Goal: Information Seeking & Learning: Compare options

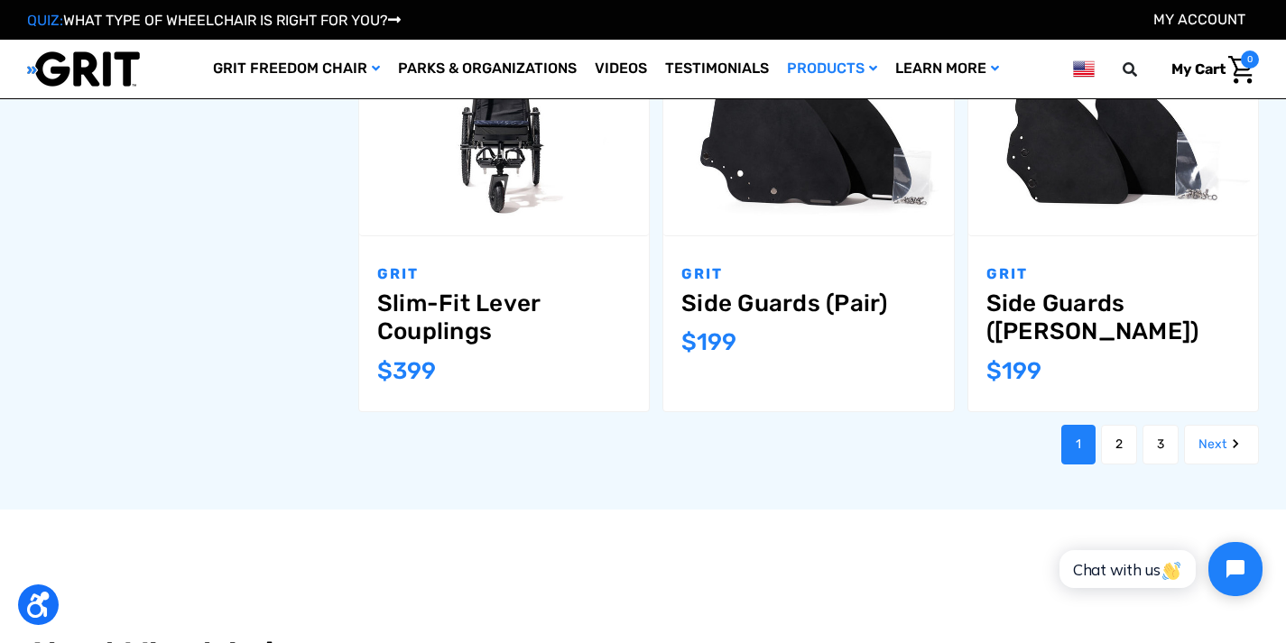
scroll to position [1974, 0]
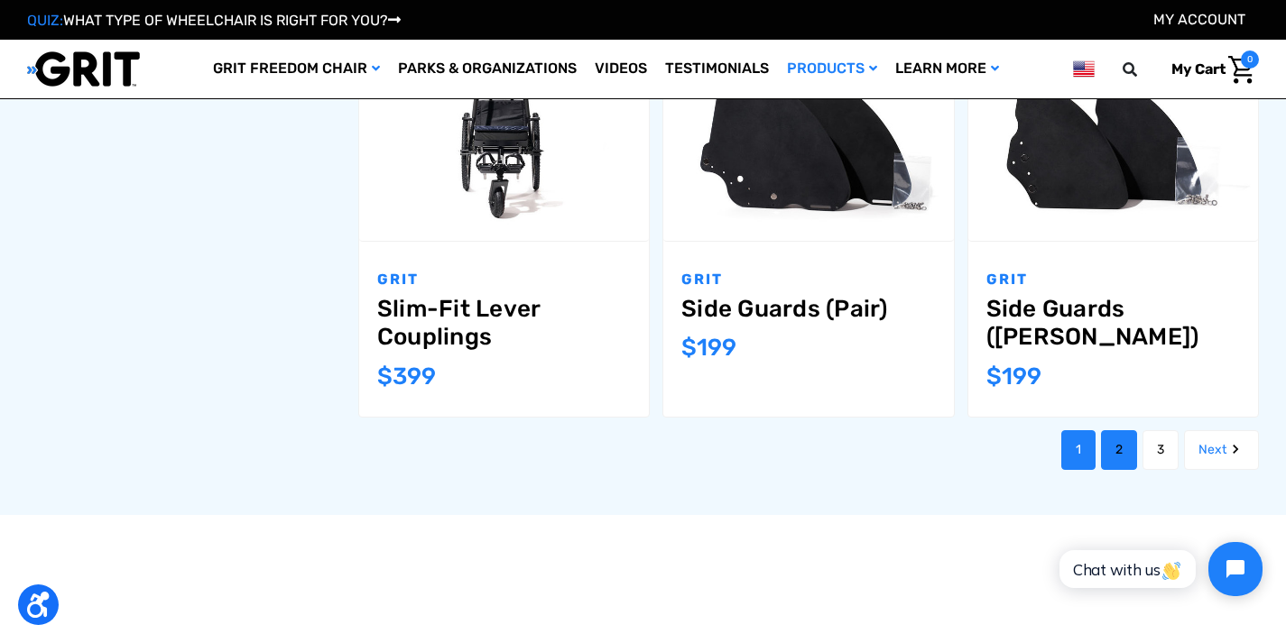
click at [1109, 430] on link "2" at bounding box center [1119, 450] width 36 height 40
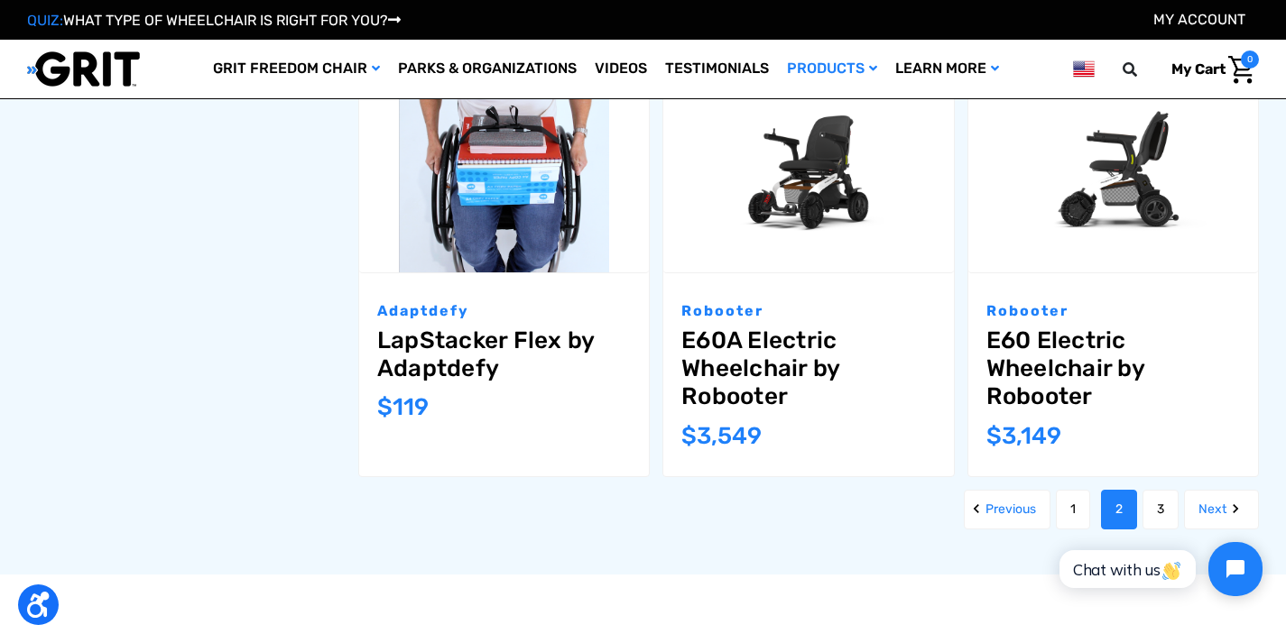
scroll to position [1918, 0]
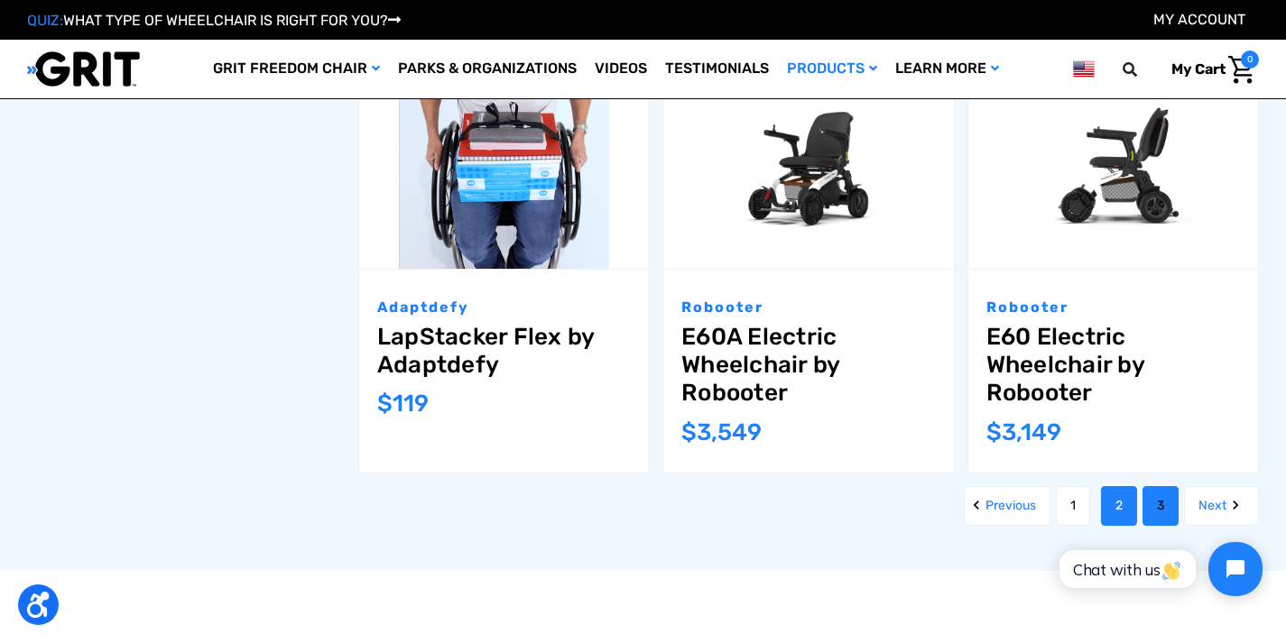
click at [1165, 498] on link "3" at bounding box center [1160, 506] width 36 height 40
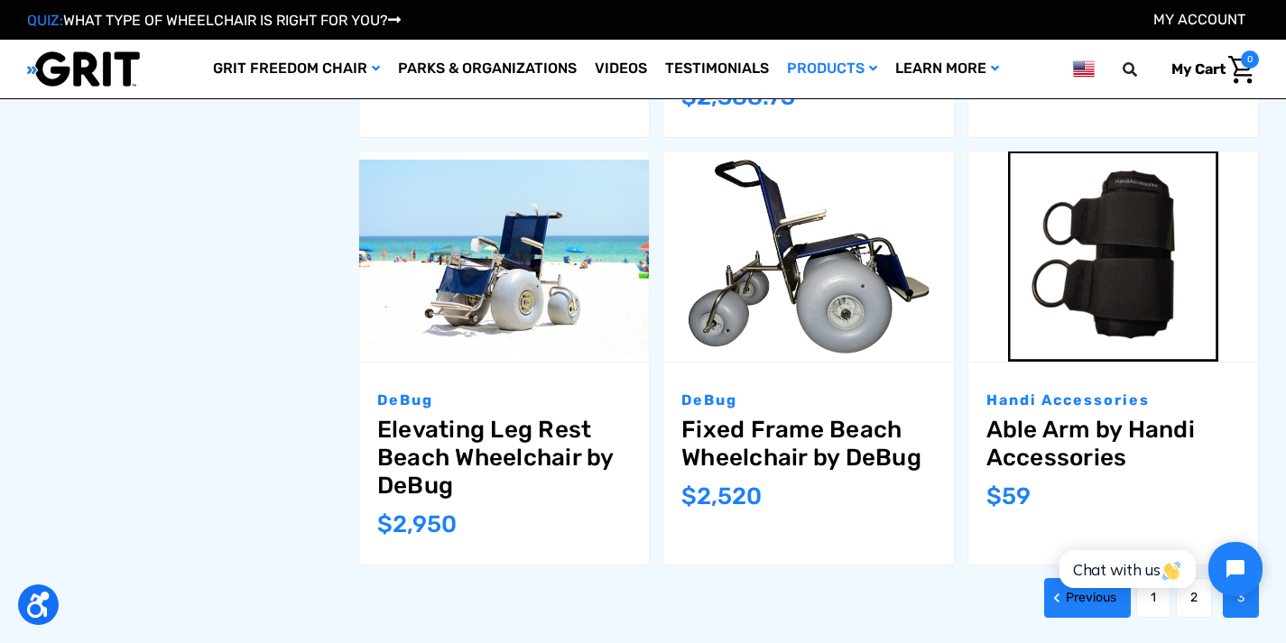
scroll to position [1935, 0]
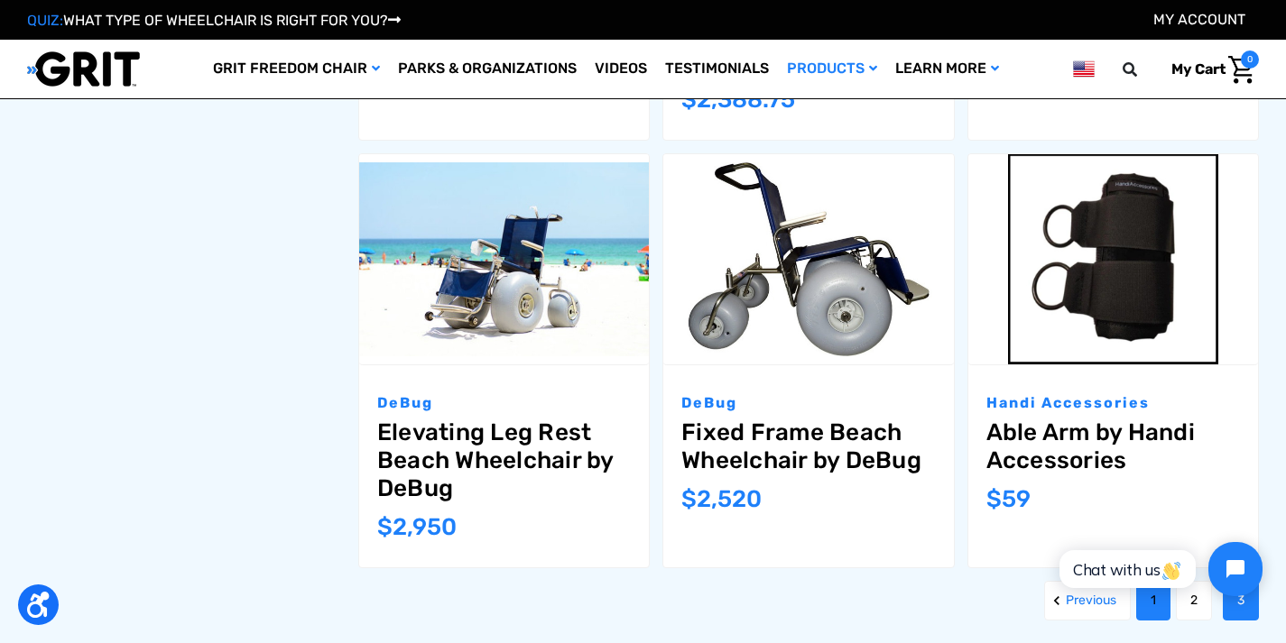
click at [1154, 581] on link "1" at bounding box center [1153, 601] width 34 height 40
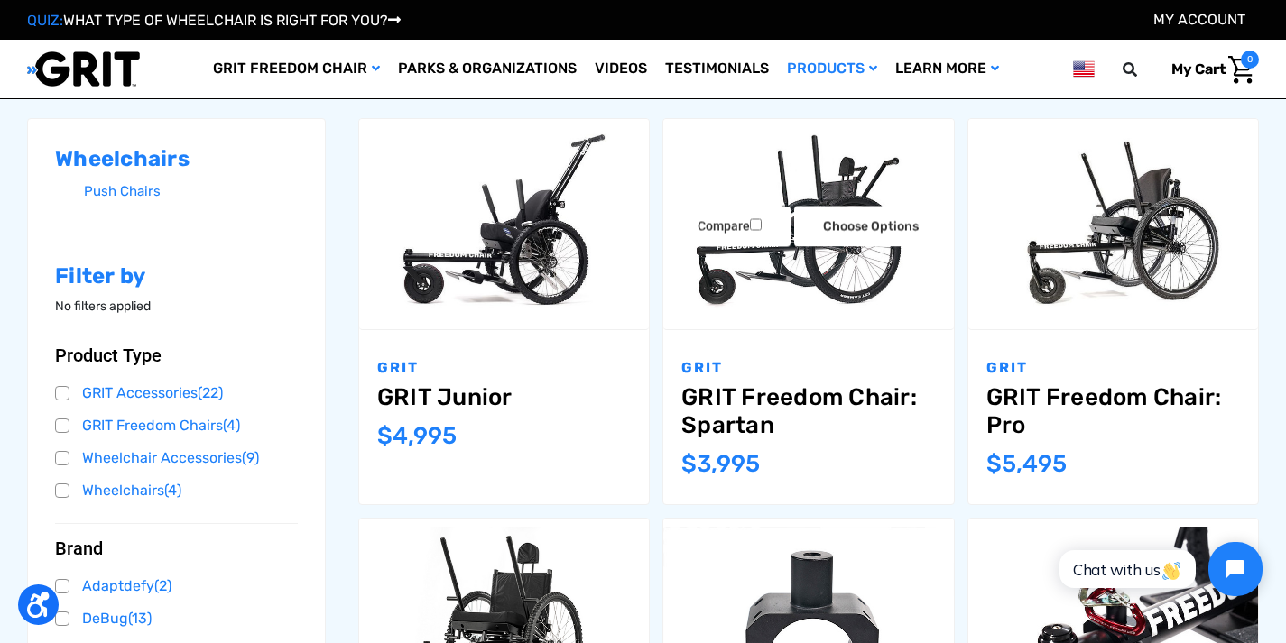
scroll to position [259, 0]
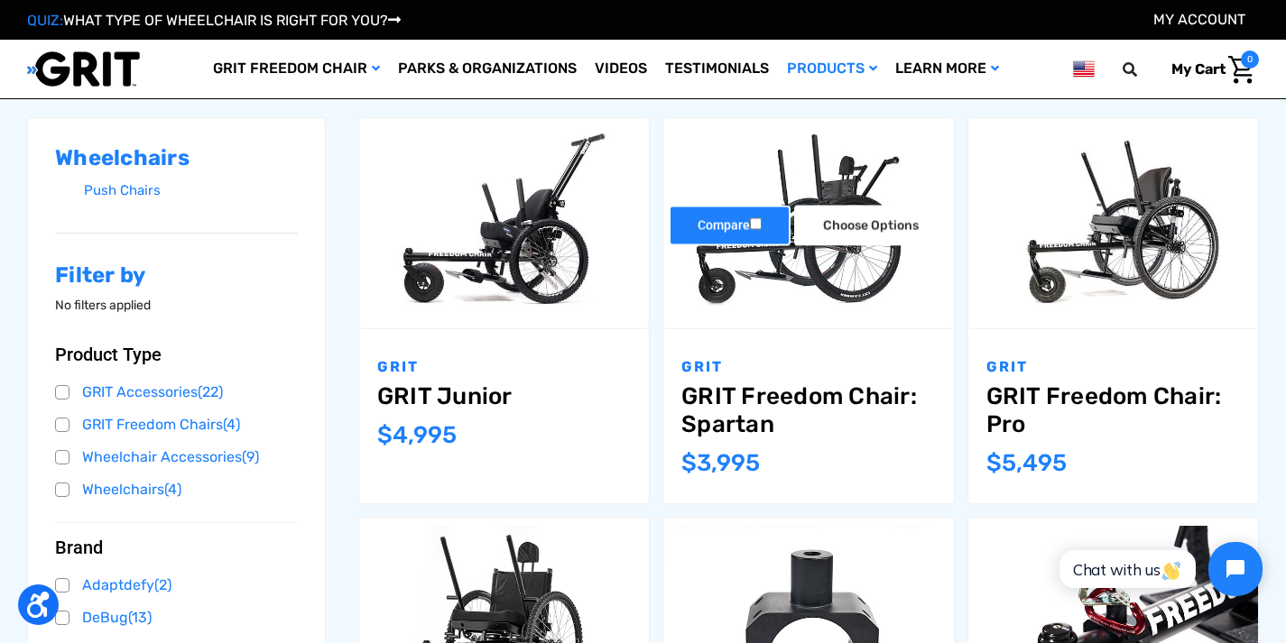
click at [753, 222] on input "Compare" at bounding box center [756, 224] width 12 height 12
checkbox input "true"
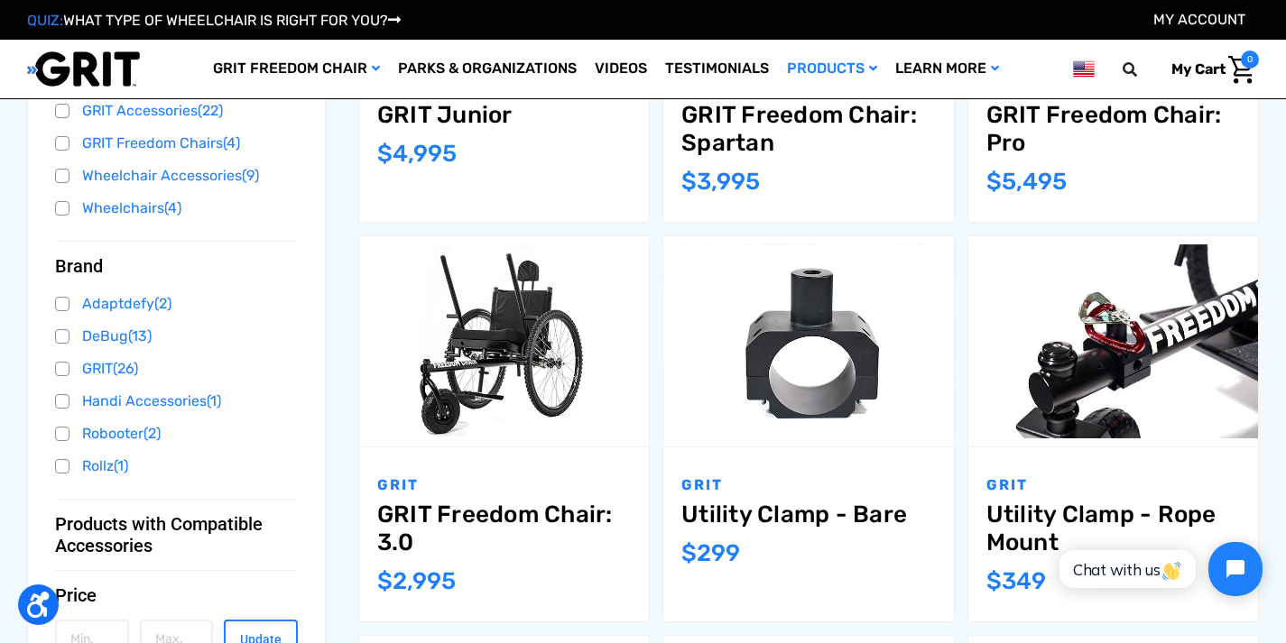
scroll to position [541, 0]
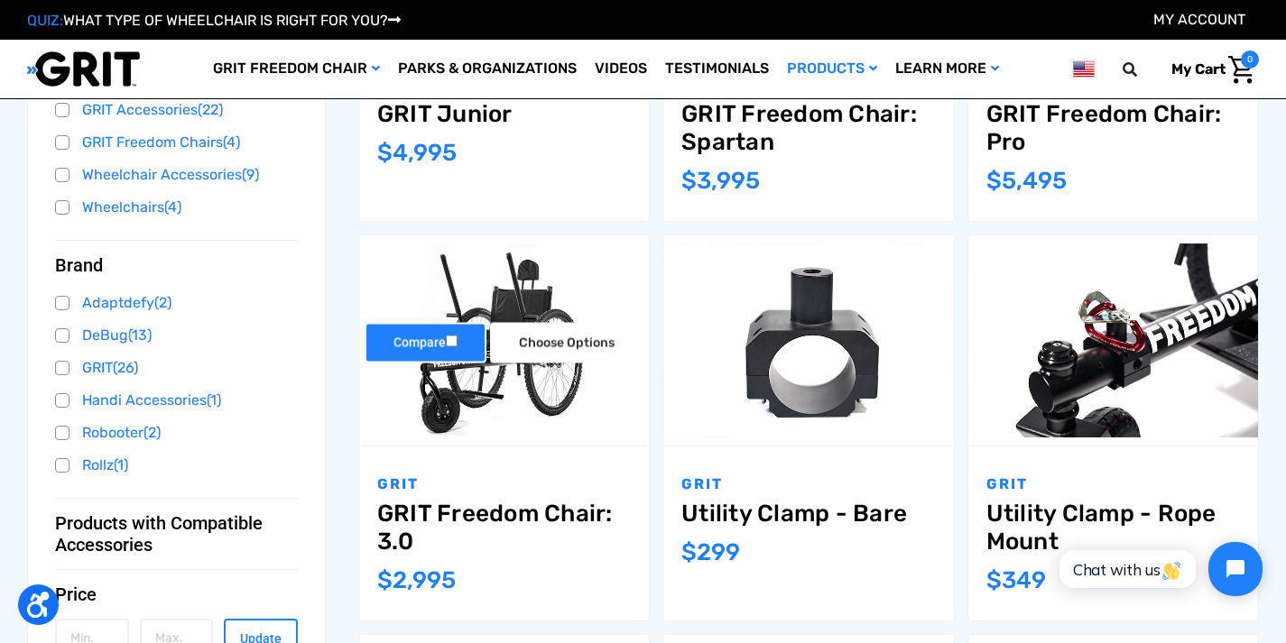
click at [463, 346] on label "Compare" at bounding box center [425, 343] width 122 height 41
click at [457, 346] on input "Compare" at bounding box center [452, 342] width 12 height 12
checkbox input "true"
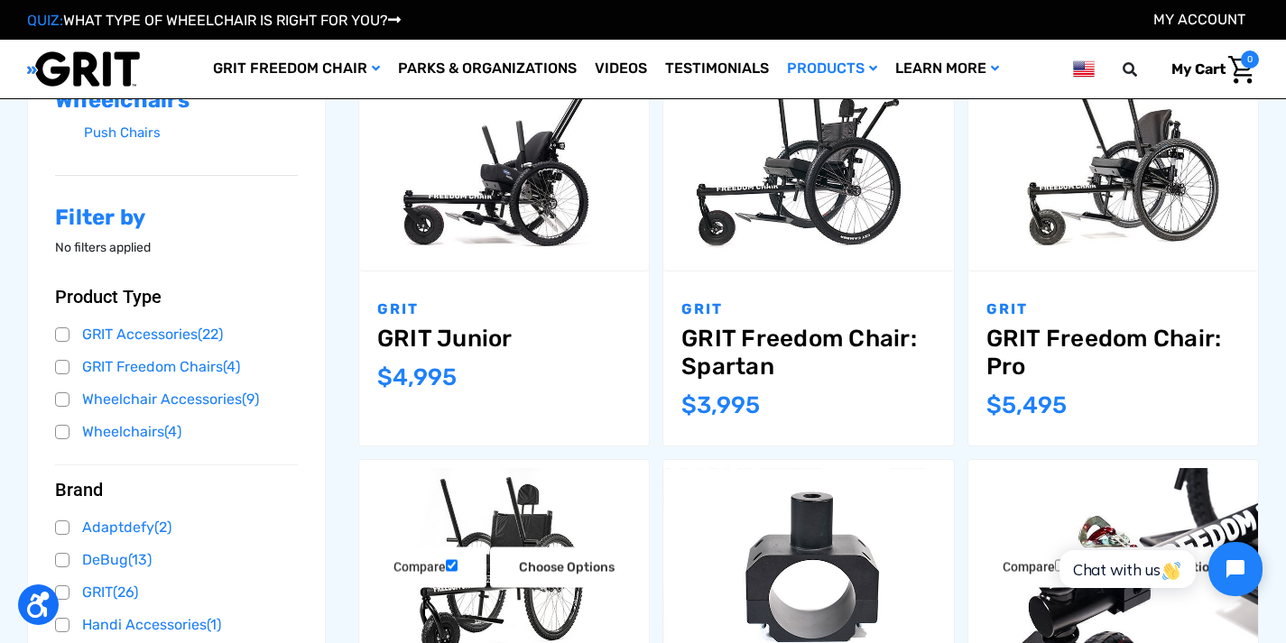
scroll to position [300, 0]
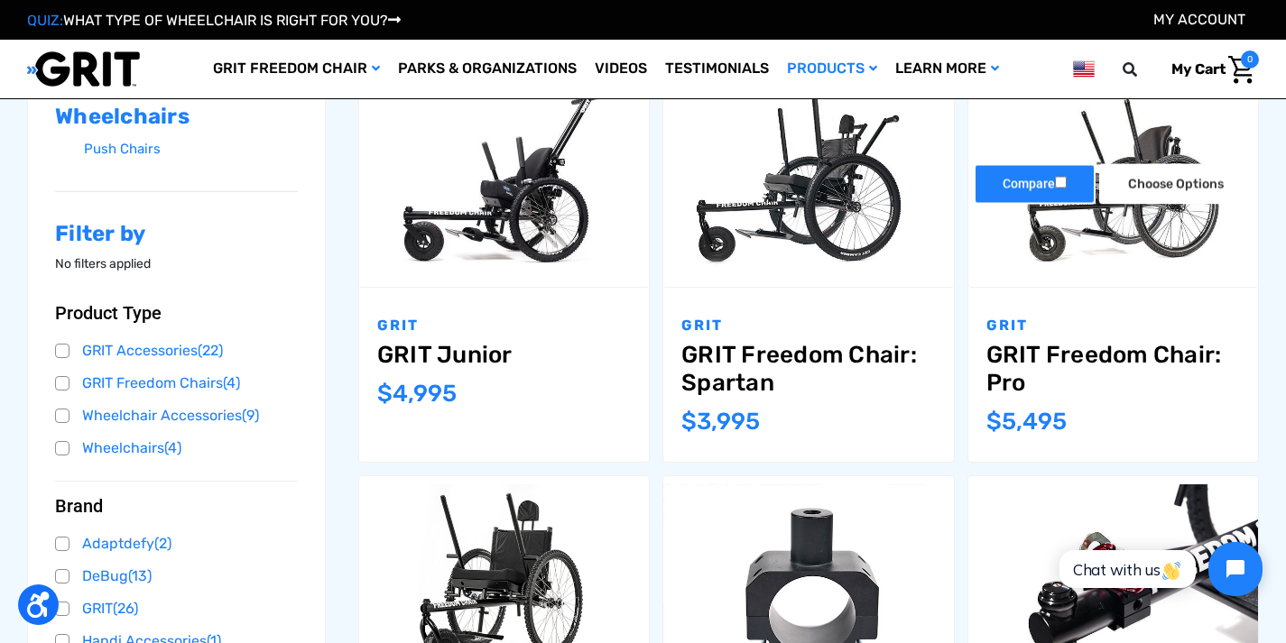
click at [1060, 178] on input "Compare" at bounding box center [1061, 183] width 12 height 12
checkbox input "true"
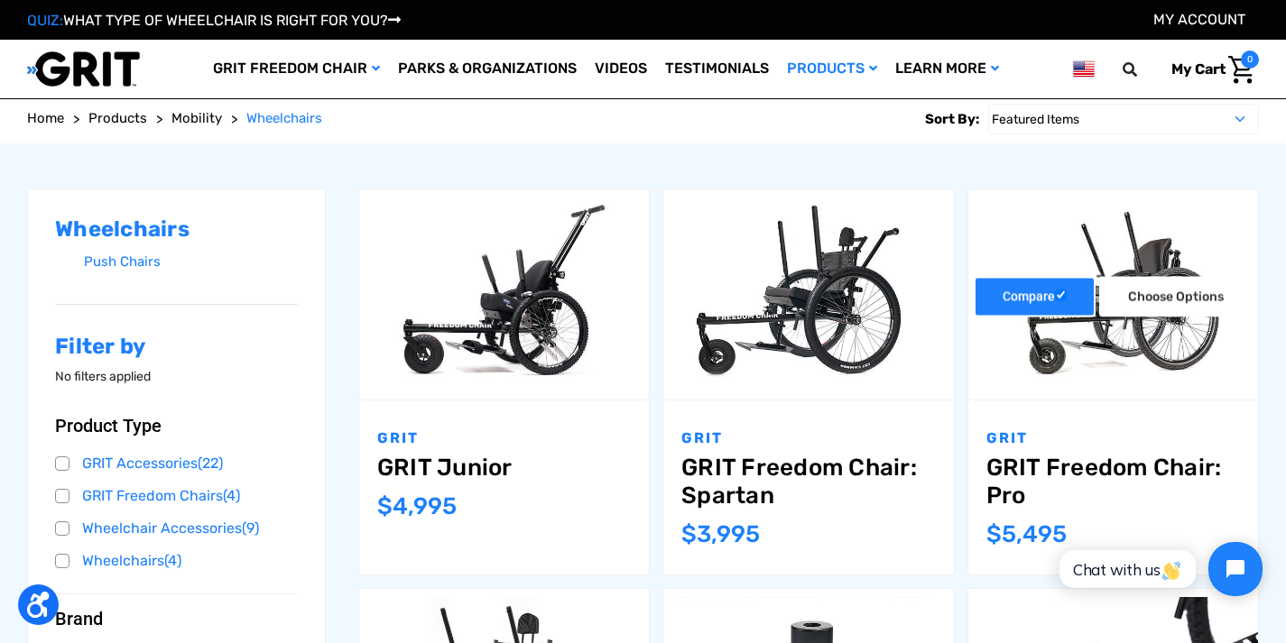
scroll to position [231, 0]
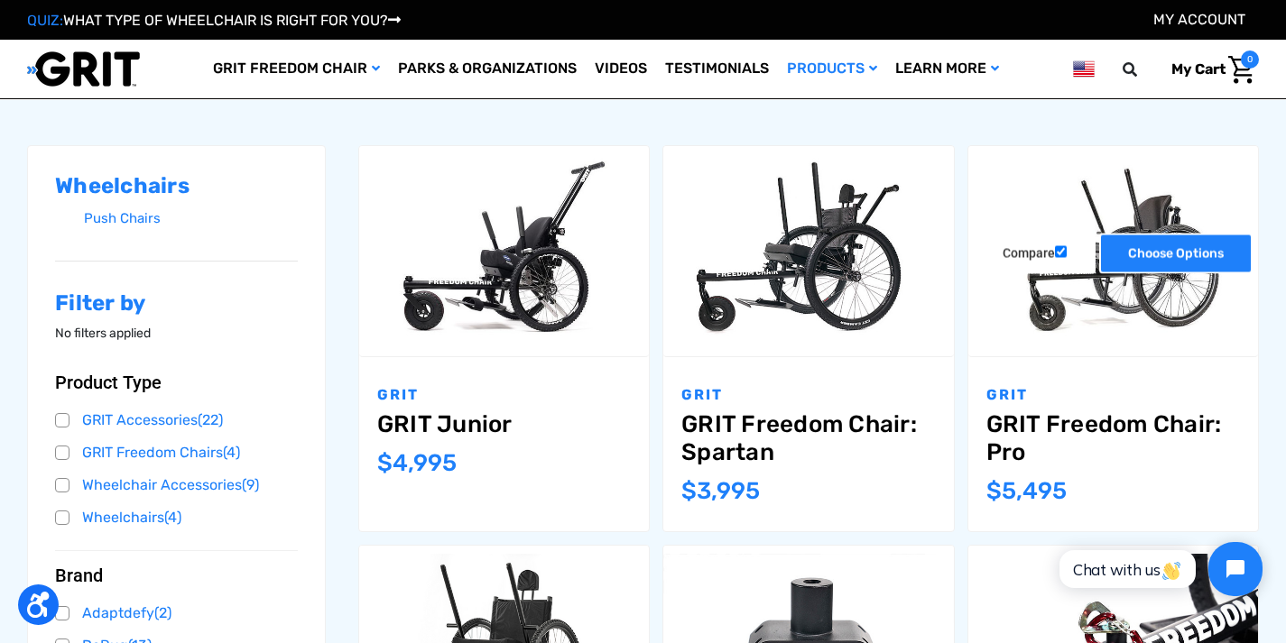
click at [1158, 253] on link "Choose Options" at bounding box center [1175, 254] width 153 height 41
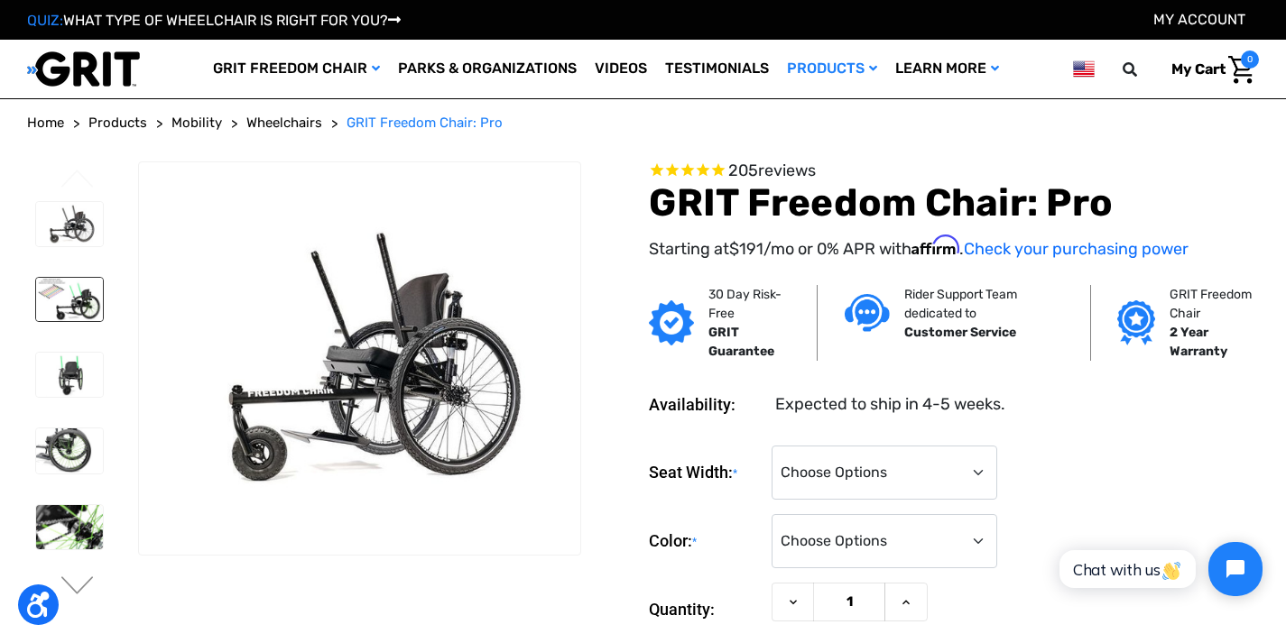
click at [70, 314] on img at bounding box center [69, 299] width 67 height 43
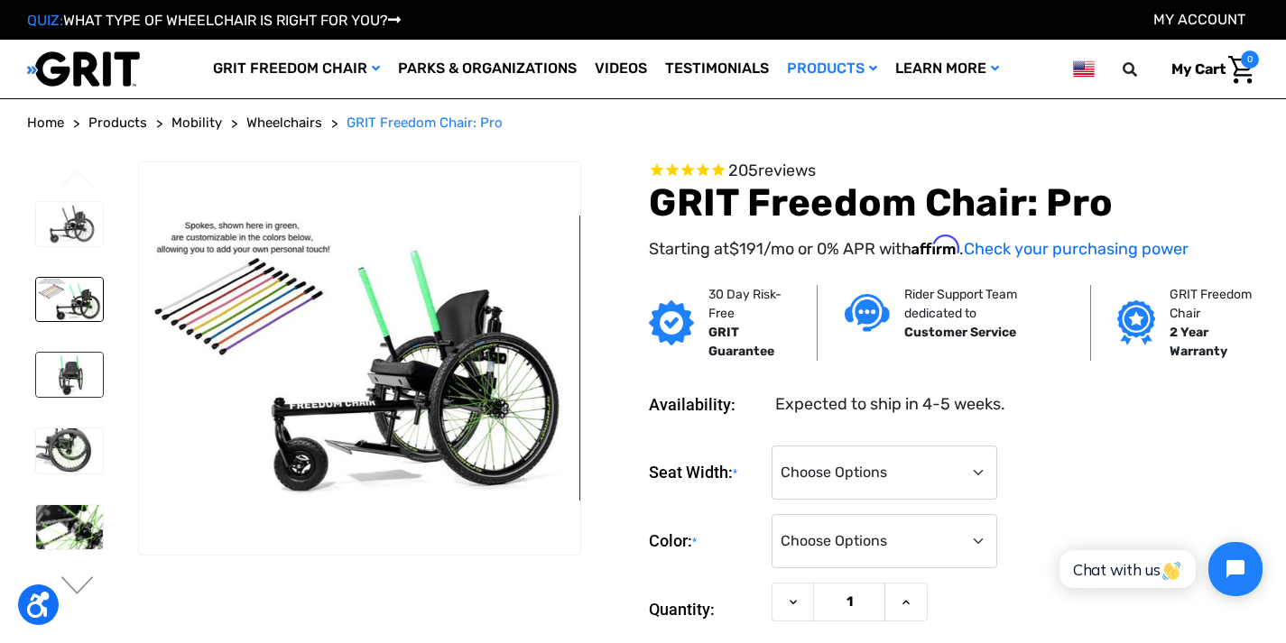
click at [71, 375] on img at bounding box center [69, 375] width 67 height 45
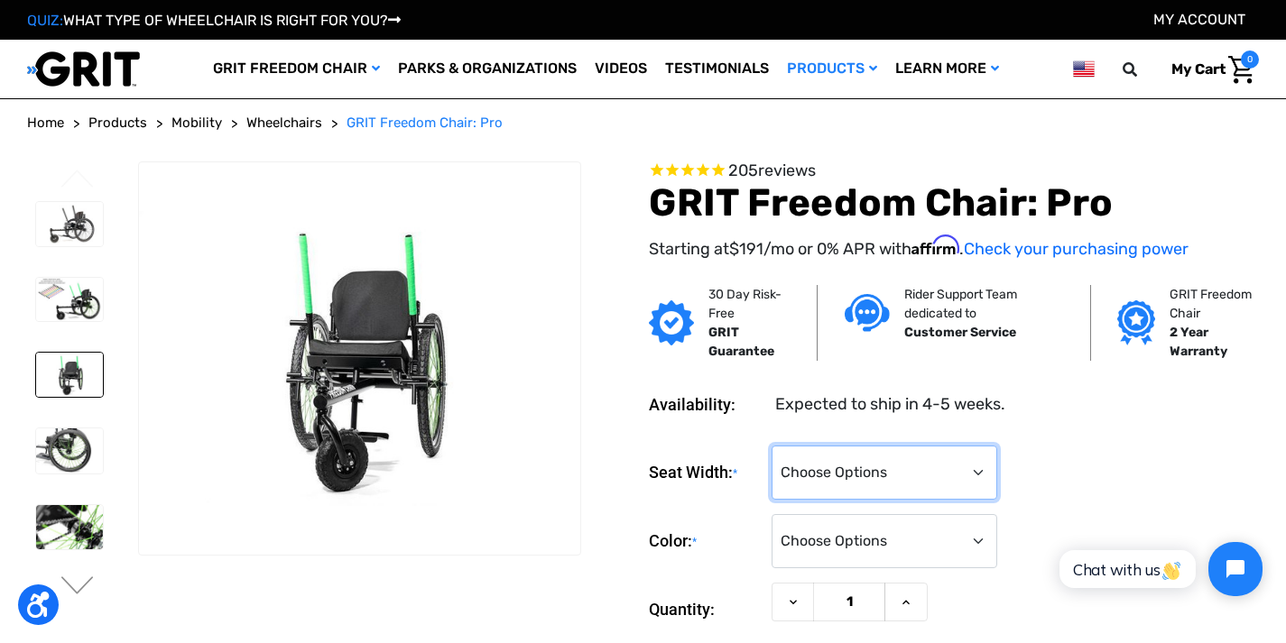
click at [810, 466] on select "Choose Options 16" 18" 20"" at bounding box center [884, 473] width 226 height 54
select select "324"
click at [771, 446] on select "Choose Options 16" 18" 20"" at bounding box center [884, 473] width 226 height 54
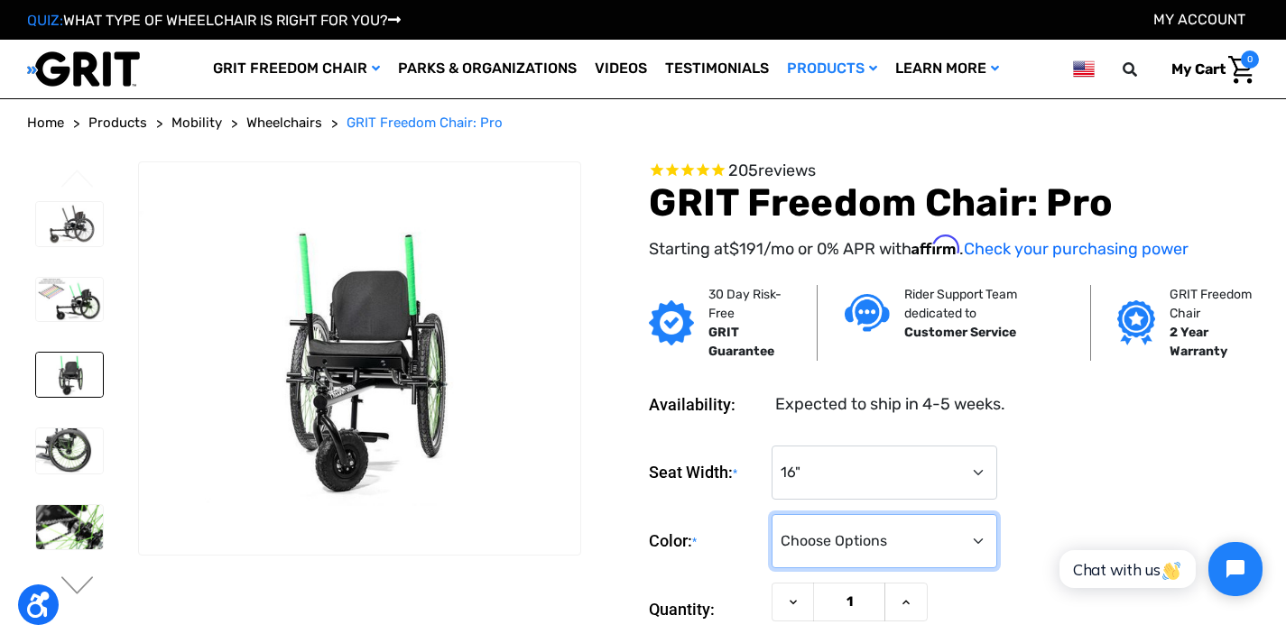
click at [832, 540] on select "Choose Options Black Blue Green Orange Pink Purple Red White Yellow" at bounding box center [884, 541] width 226 height 54
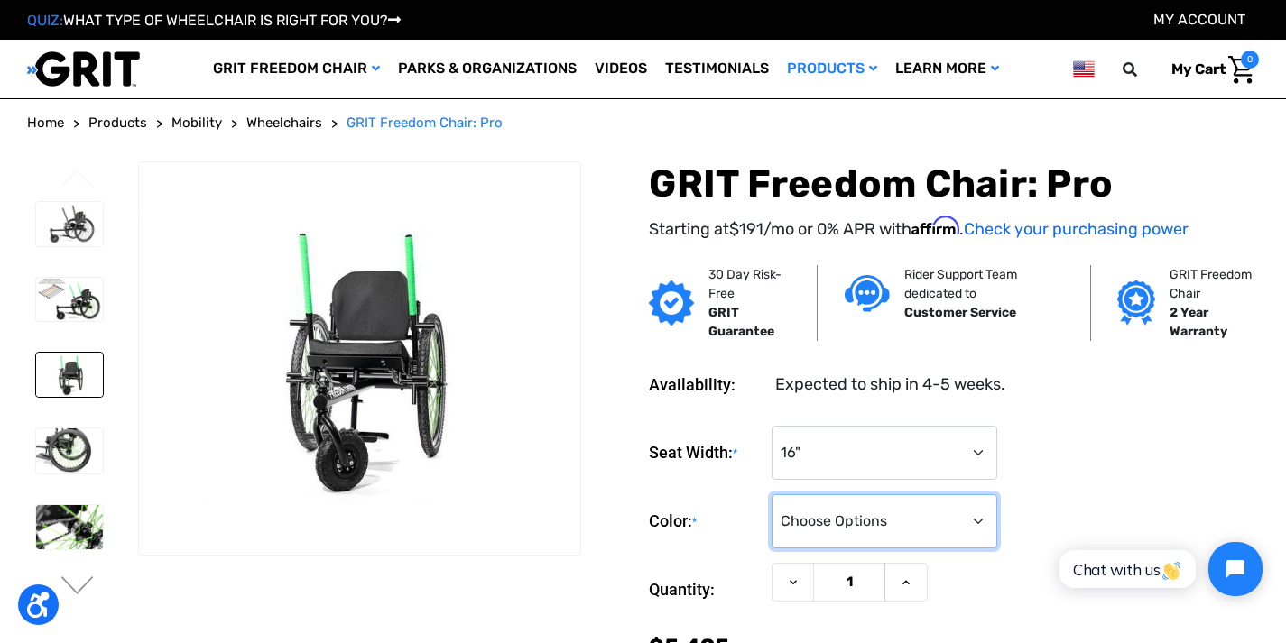
select select "331"
click at [771, 494] on select "Choose Options Black Blue Green Orange Pink Purple Red White Yellow" at bounding box center [884, 521] width 226 height 54
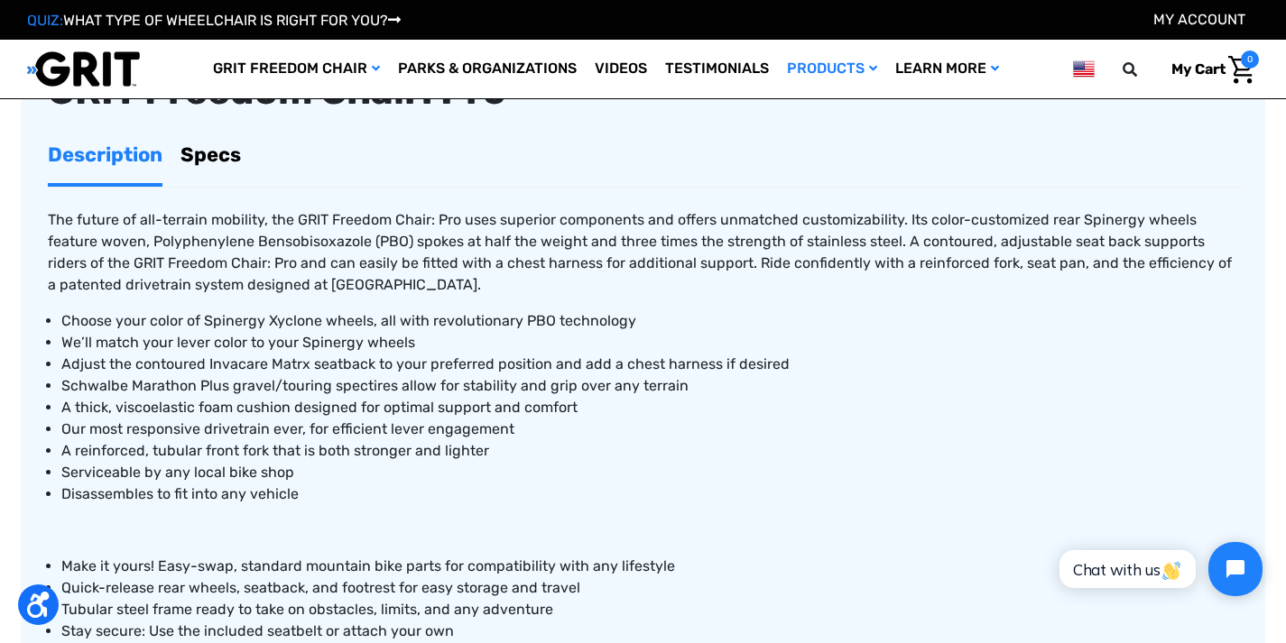
scroll to position [694, 0]
click at [210, 144] on link "Specs" at bounding box center [210, 155] width 60 height 57
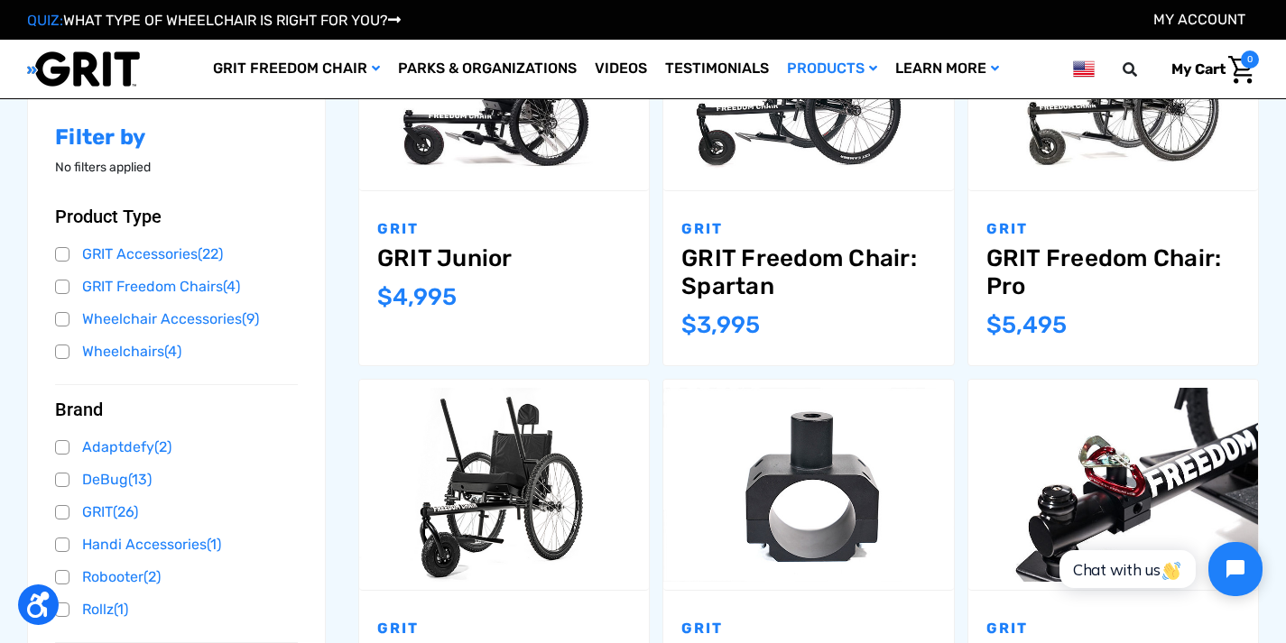
scroll to position [387, 0]
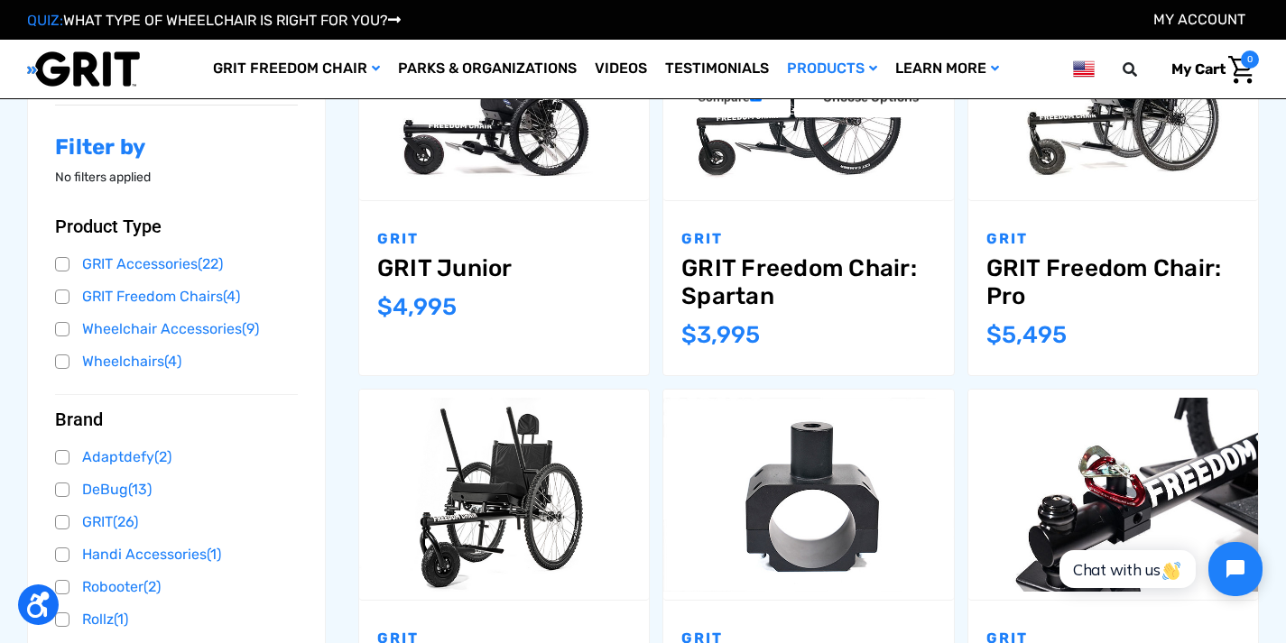
click at [761, 257] on link "GRIT Freedom Chair: Spartan" at bounding box center [808, 282] width 254 height 56
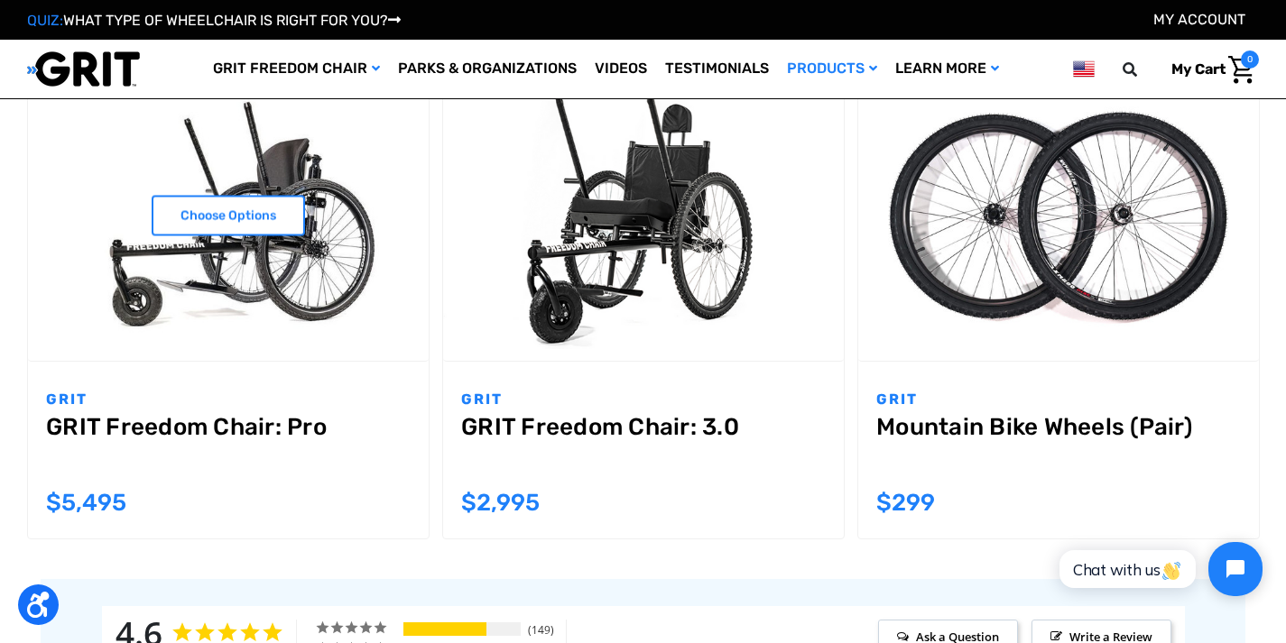
scroll to position [1818, 0]
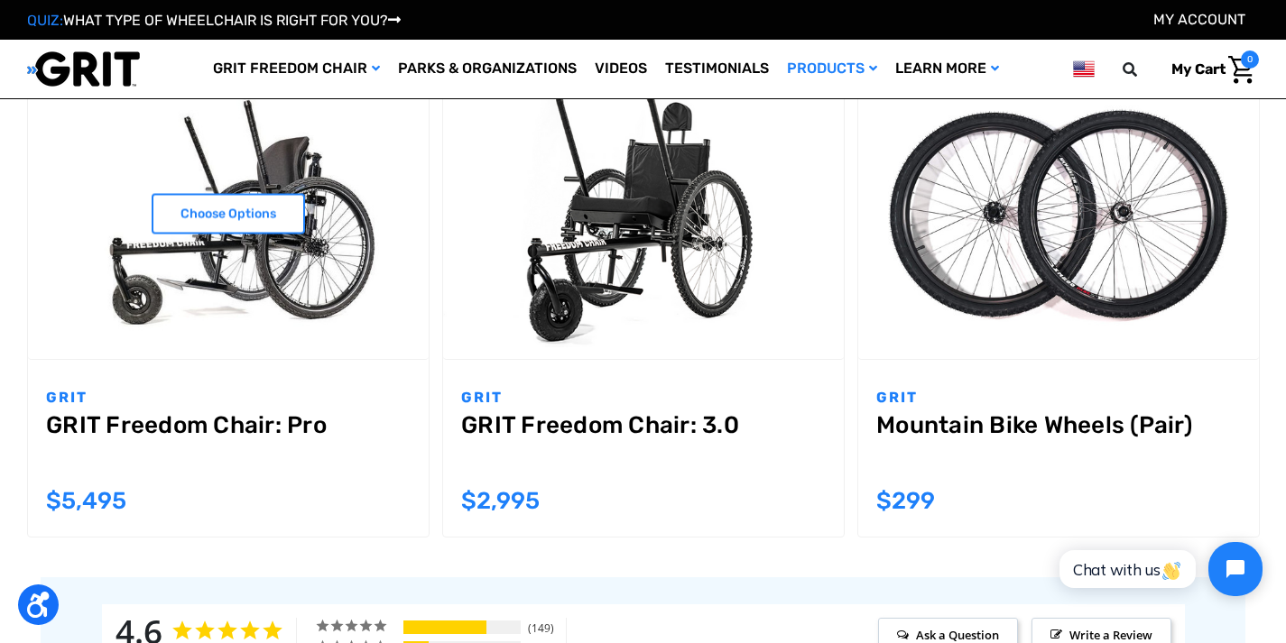
click at [309, 430] on link "GRIT Freedom Chair: Pro" at bounding box center [228, 443] width 364 height 65
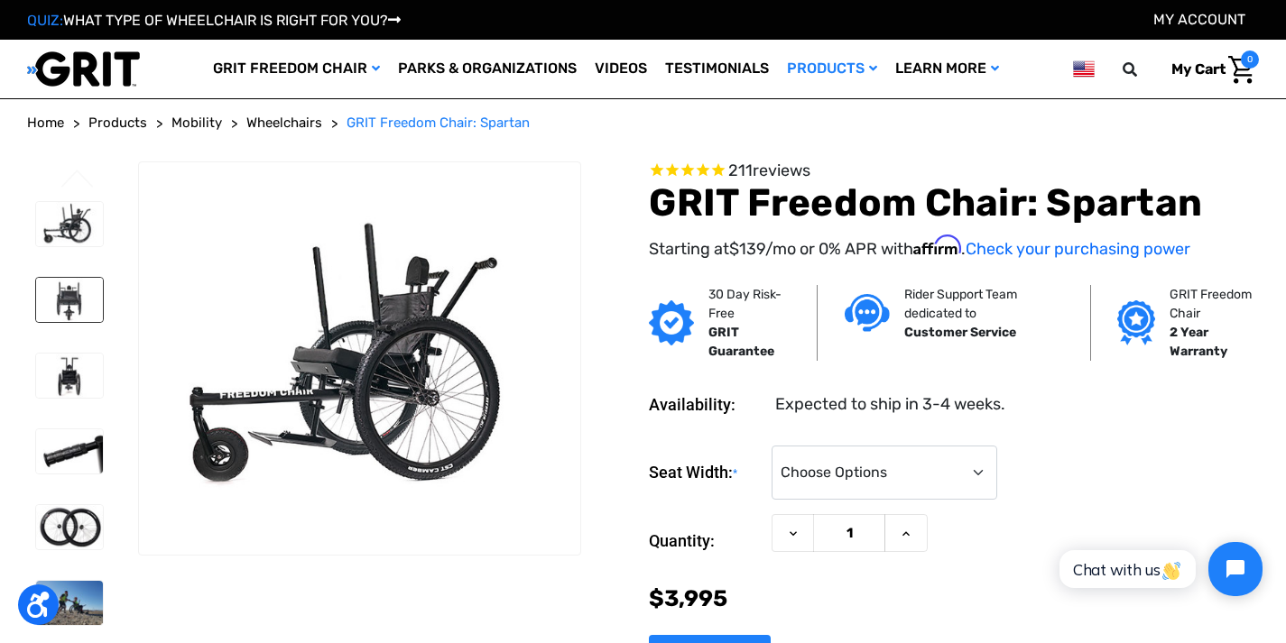
click at [68, 292] on img at bounding box center [69, 300] width 67 height 44
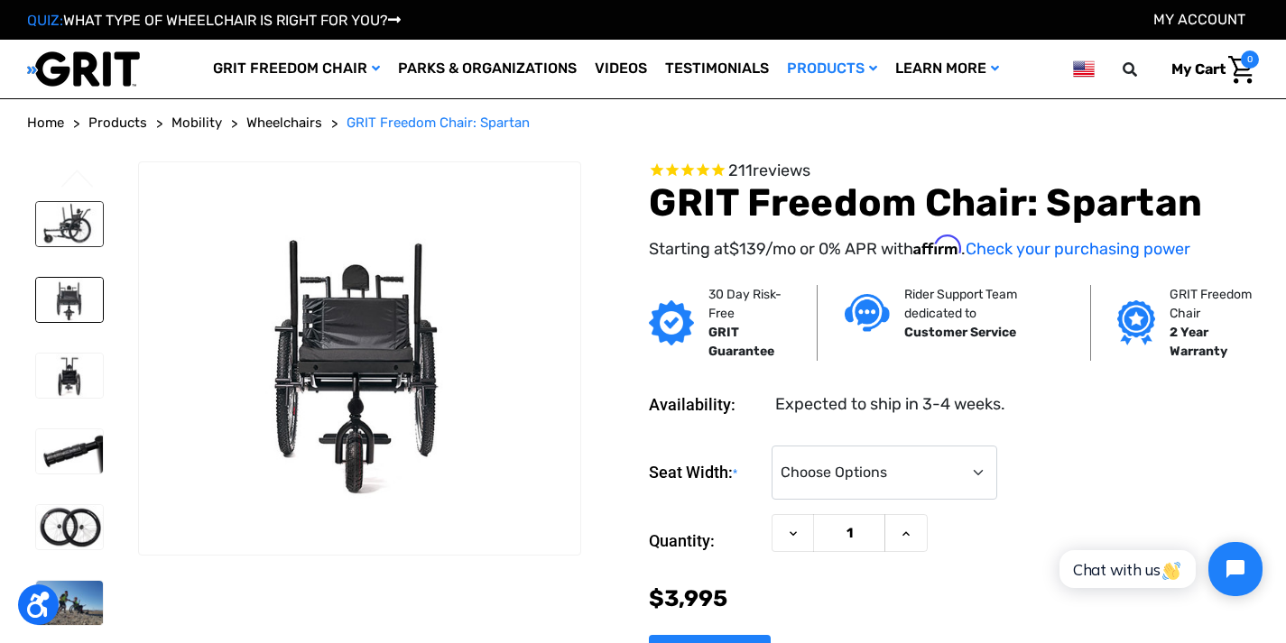
click at [67, 217] on img at bounding box center [69, 224] width 67 height 44
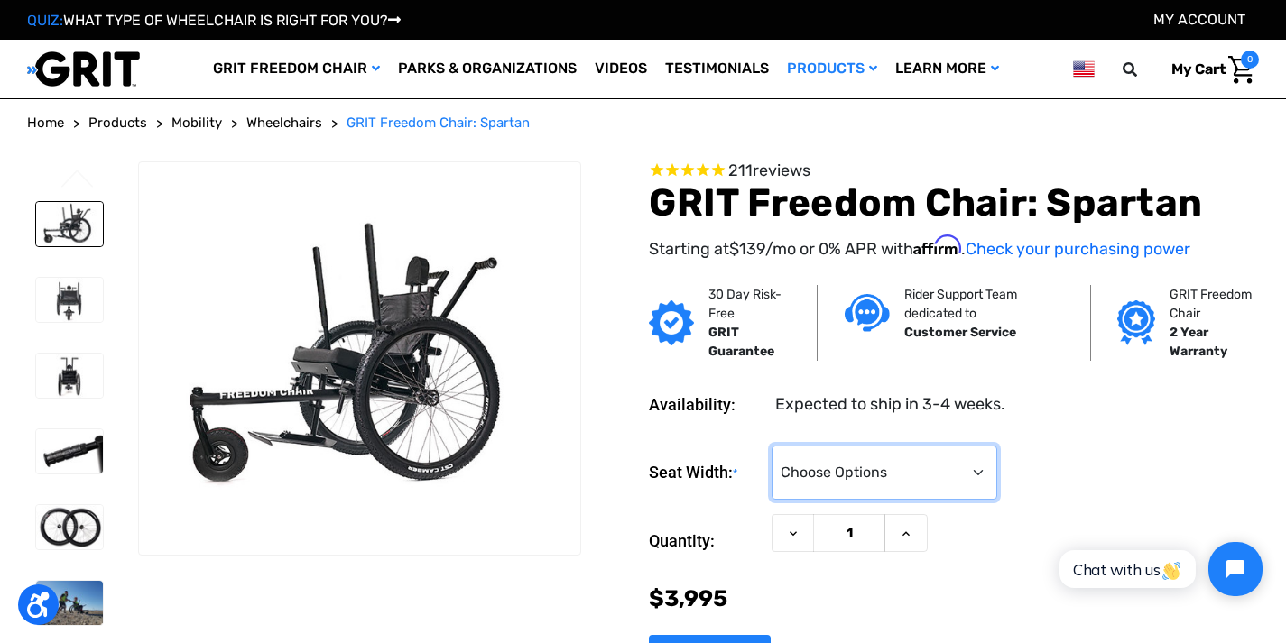
click at [825, 467] on select "Choose Options 16" 18" 20"" at bounding box center [884, 473] width 226 height 54
select select "324"
click at [771, 446] on select "Choose Options 16" 18" 20"" at bounding box center [884, 473] width 226 height 54
